Goal: Navigation & Orientation: Find specific page/section

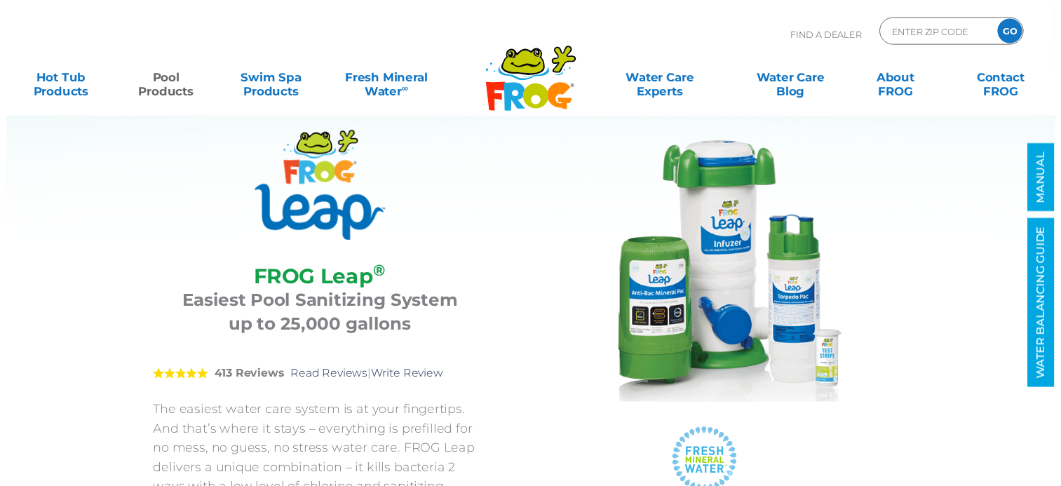
scroll to position [70, 0]
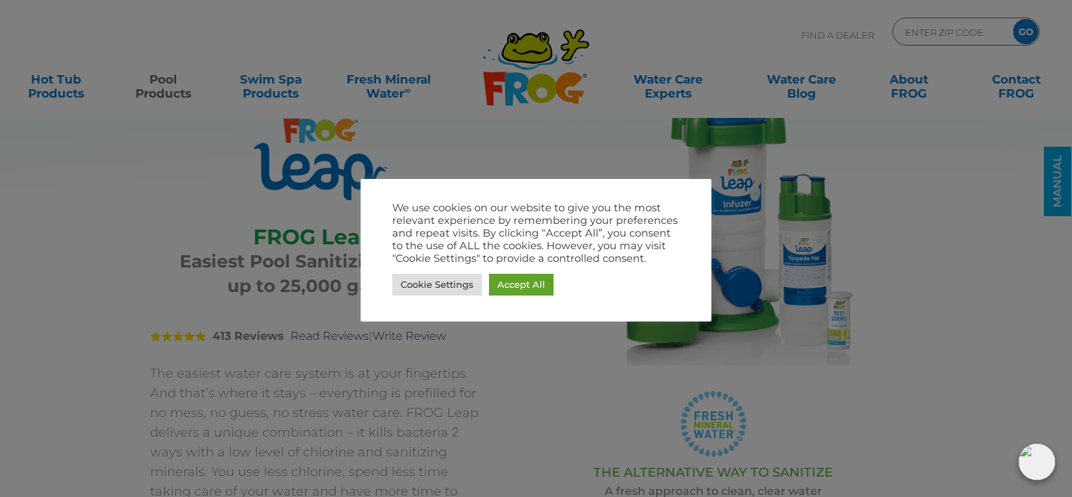
drag, startPoint x: 979, startPoint y: 247, endPoint x: 972, endPoint y: 244, distance: 7.6
click at [979, 247] on div at bounding box center [536, 248] width 1072 height 497
click at [839, 250] on div at bounding box center [536, 248] width 1072 height 497
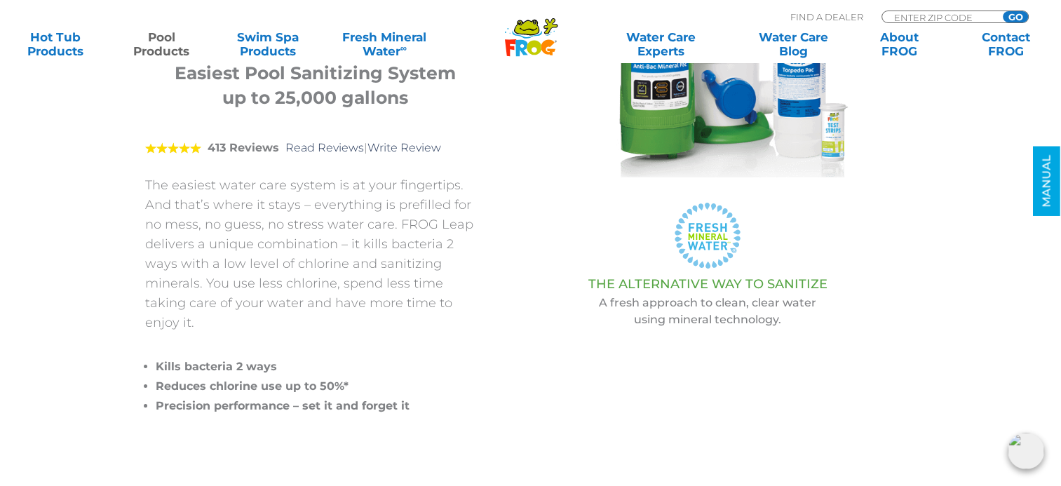
scroll to position [140, 0]
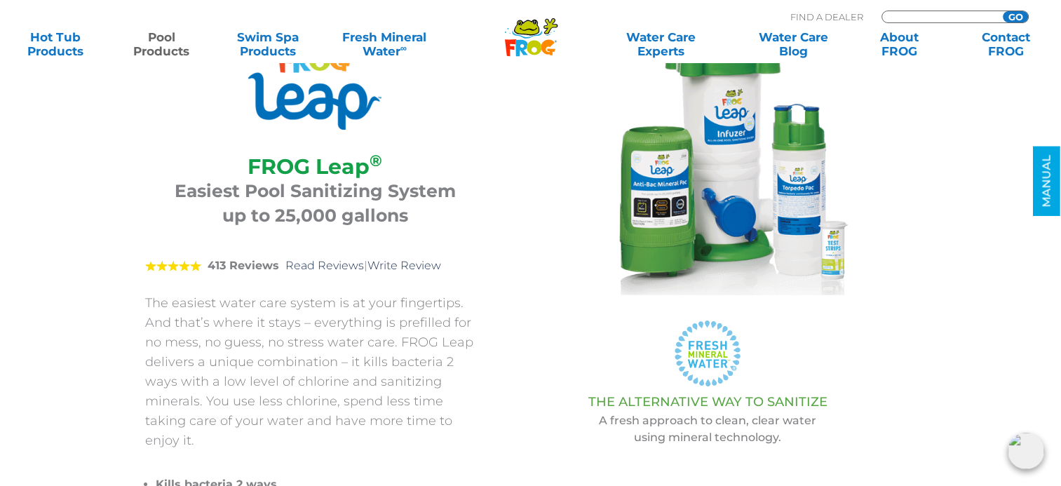
click at [910, 14] on input "Zip Code Form" at bounding box center [940, 17] width 95 height 12
type input "44266"
click at [1003, 11] on input "GO" at bounding box center [1015, 16] width 25 height 11
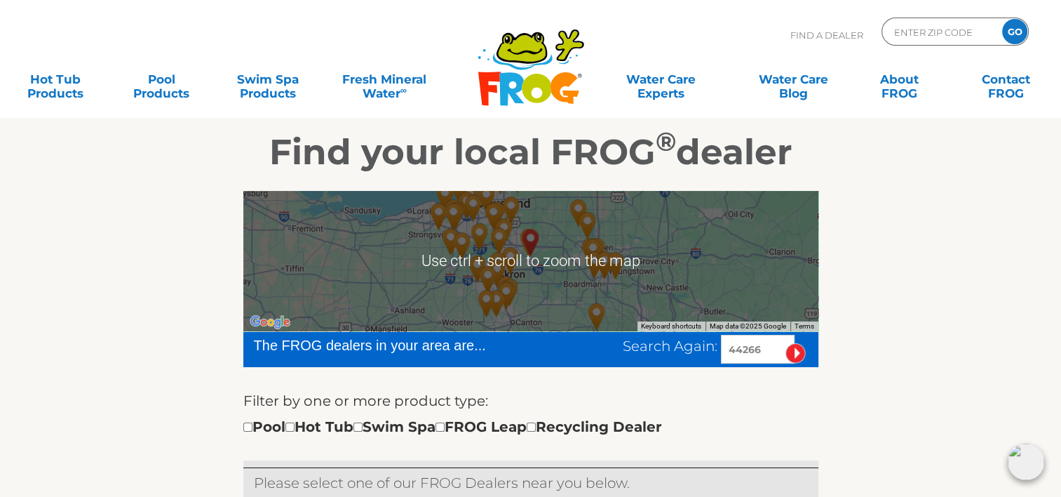
scroll to position [210, 0]
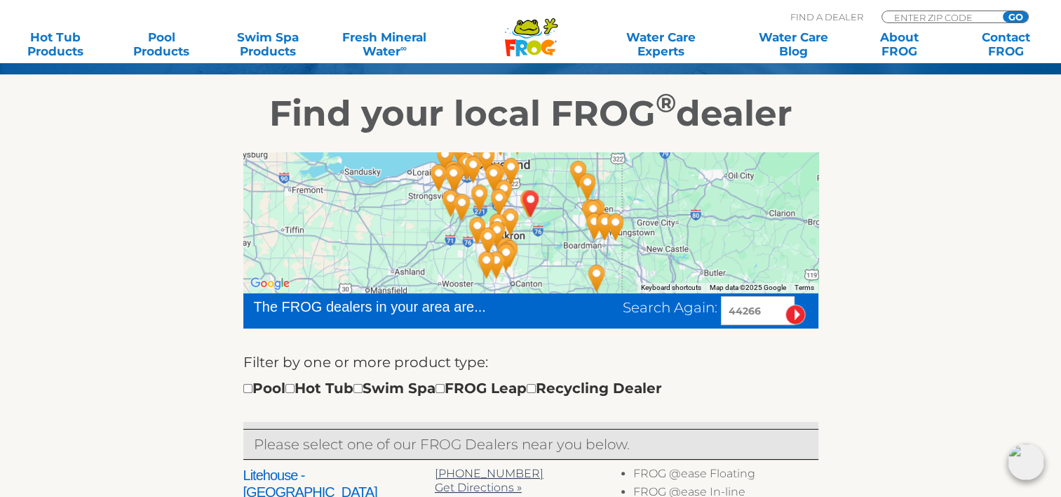
click at [665, 226] on div at bounding box center [530, 222] width 575 height 140
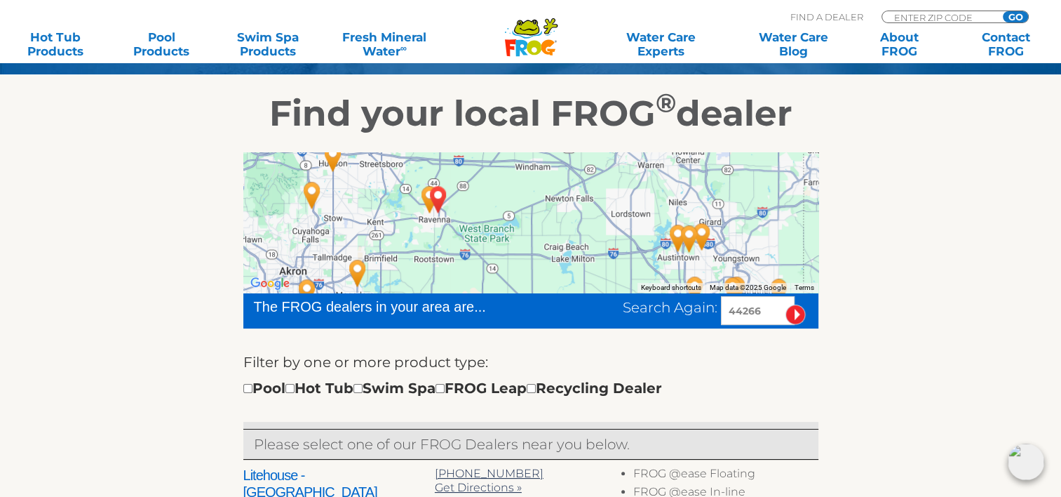
drag, startPoint x: 368, startPoint y: 215, endPoint x: 690, endPoint y: 183, distance: 323.5
click at [690, 183] on div at bounding box center [530, 222] width 575 height 140
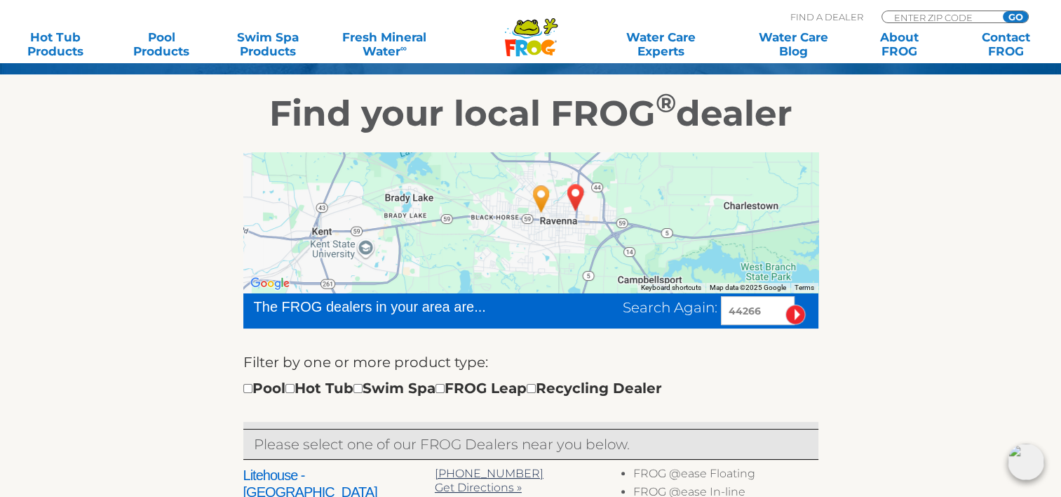
drag, startPoint x: 426, startPoint y: 225, endPoint x: 675, endPoint y: 299, distance: 260.5
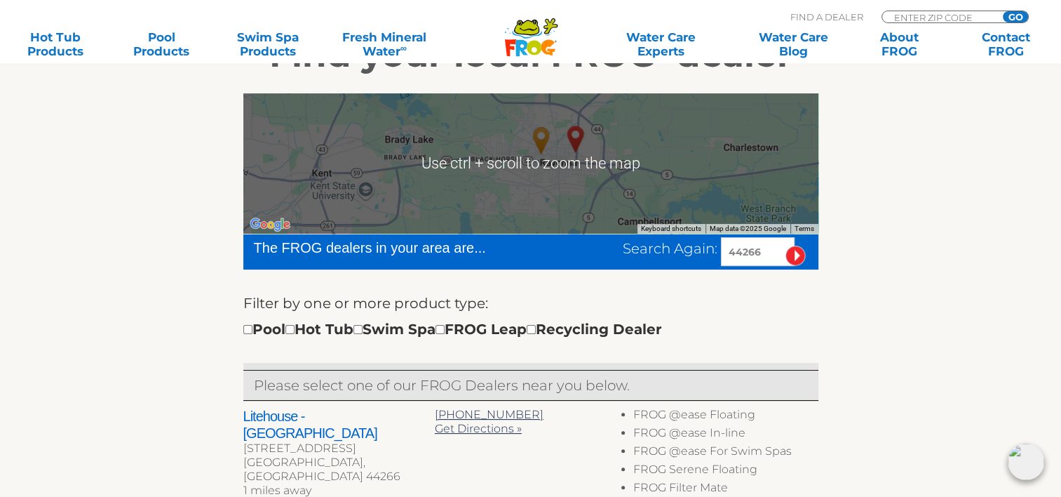
scroll to position [281, 0]
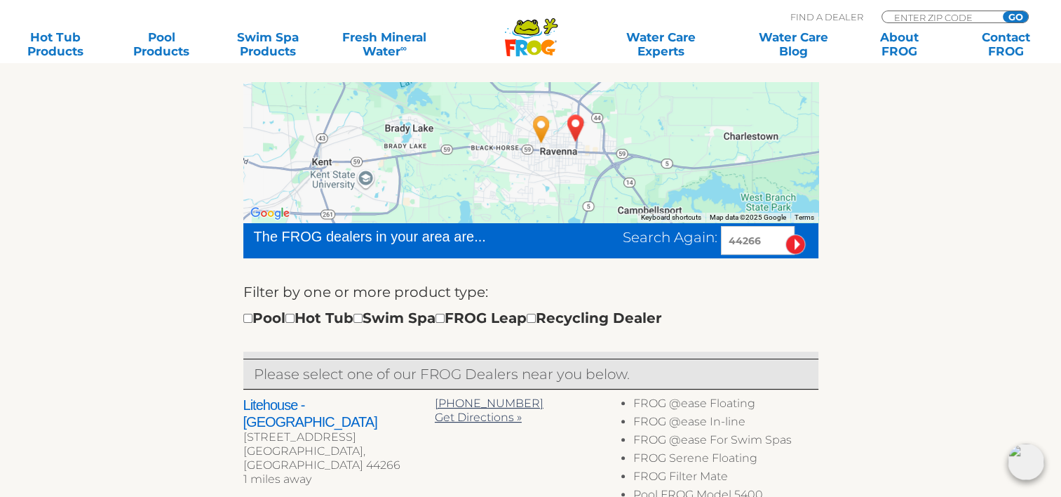
click at [544, 185] on div at bounding box center [530, 152] width 575 height 140
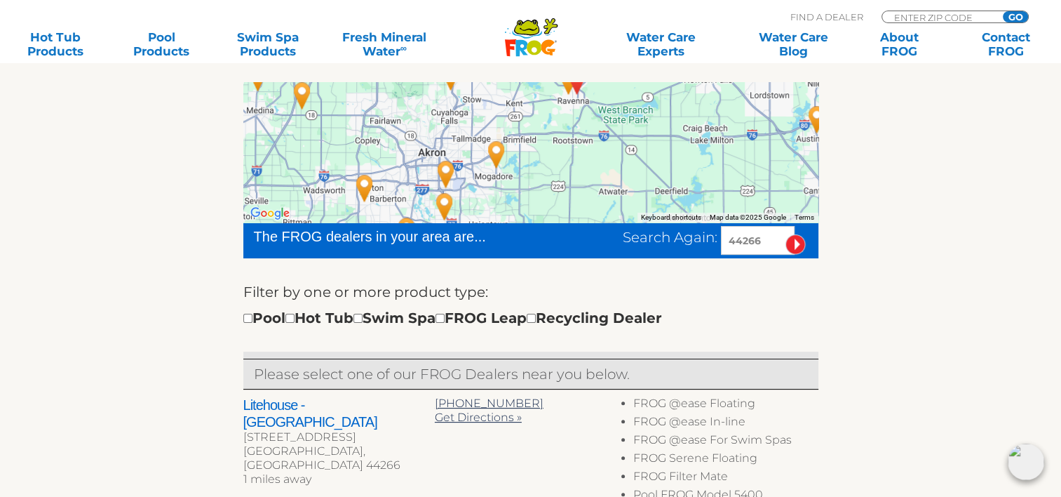
drag, startPoint x: 535, startPoint y: 191, endPoint x: 563, endPoint y: 112, distance: 83.4
click at [563, 112] on div at bounding box center [530, 152] width 575 height 140
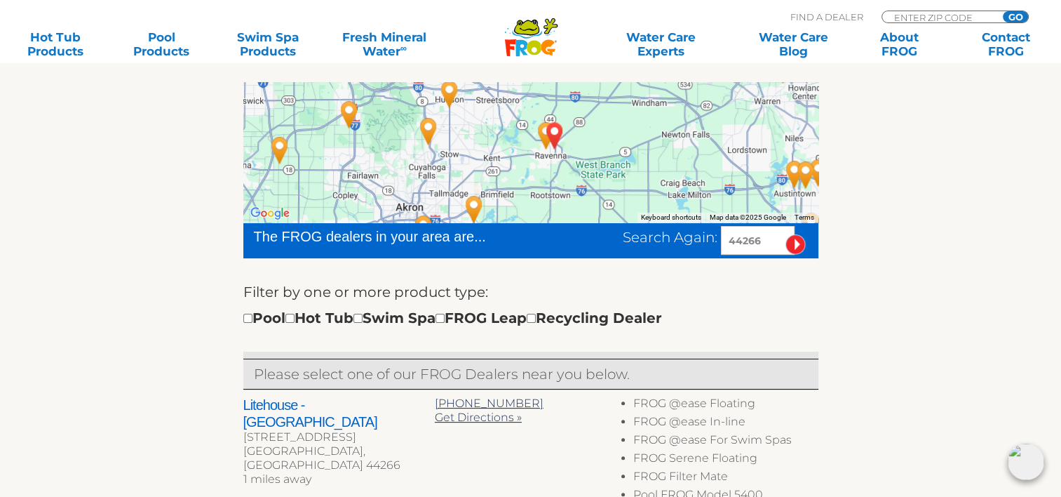
drag, startPoint x: 595, startPoint y: 135, endPoint x: 572, endPoint y: 192, distance: 61.1
click at [572, 192] on div at bounding box center [530, 152] width 575 height 140
